Goal: Find specific page/section: Find specific page/section

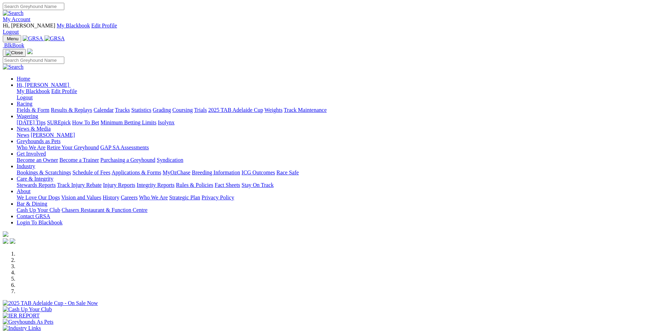
scroll to position [174, 0]
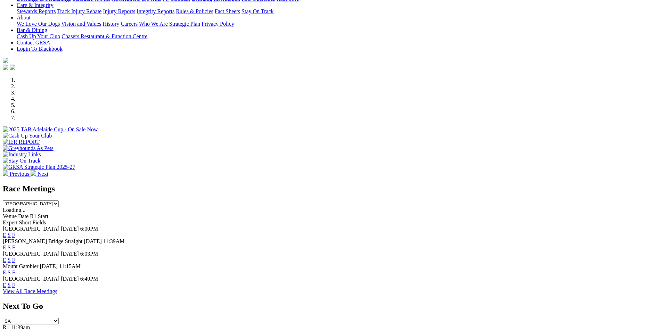
click at [15, 232] on link "F" at bounding box center [13, 235] width 3 height 6
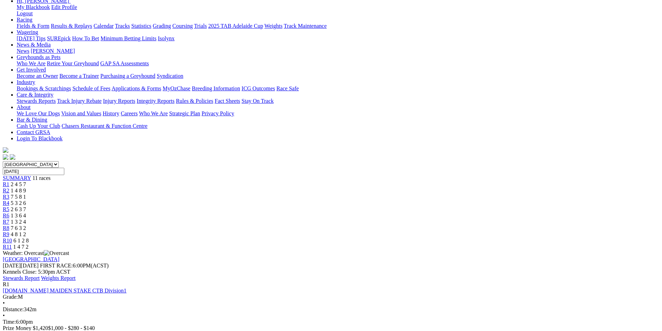
scroll to position [35, 0]
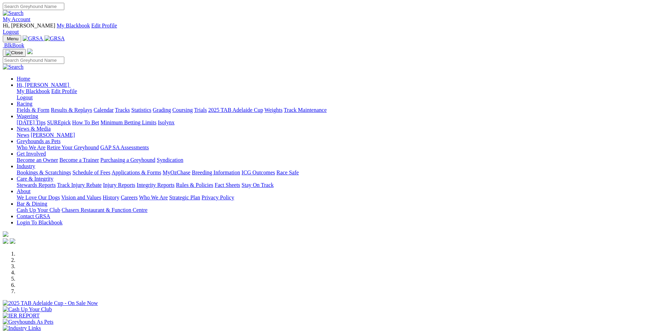
scroll to position [174, 0]
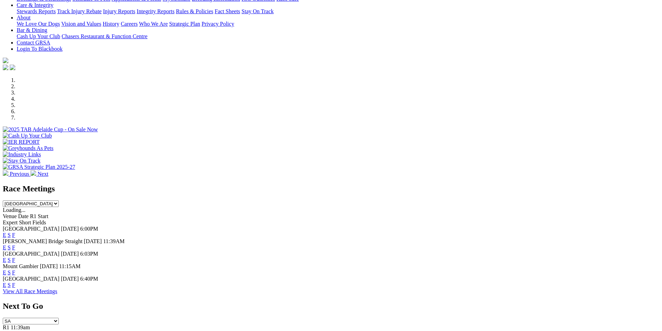
click at [15, 245] on link "F" at bounding box center [13, 248] width 3 height 6
